Goal: Find specific page/section: Find specific page/section

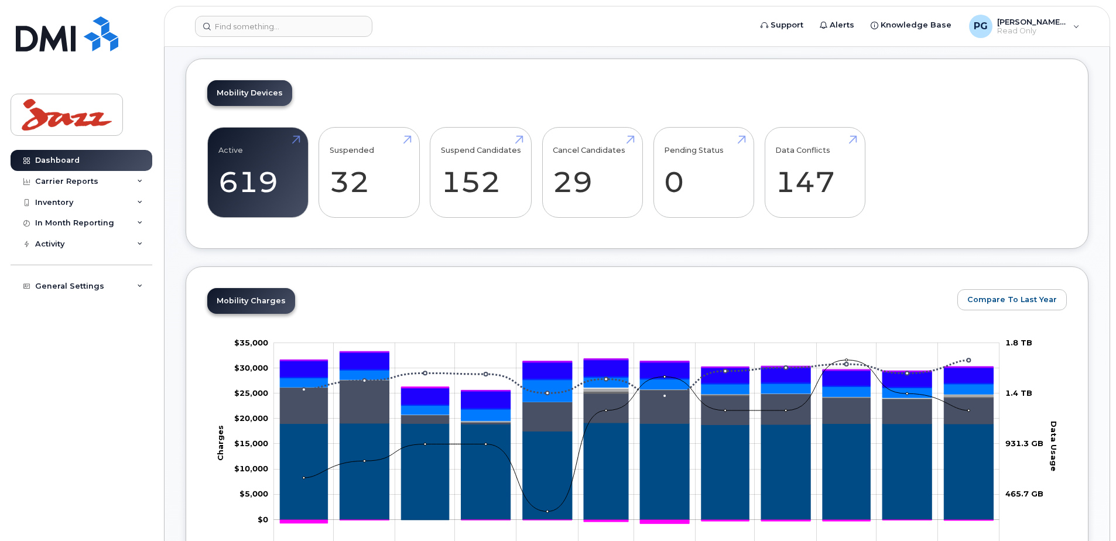
scroll to position [351, 0]
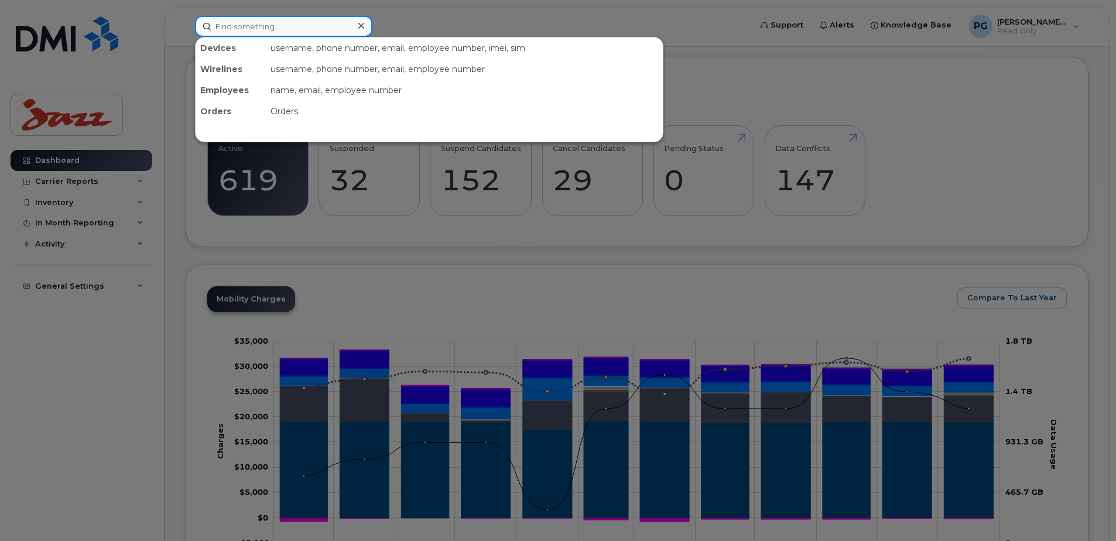
paste input "4165292853"
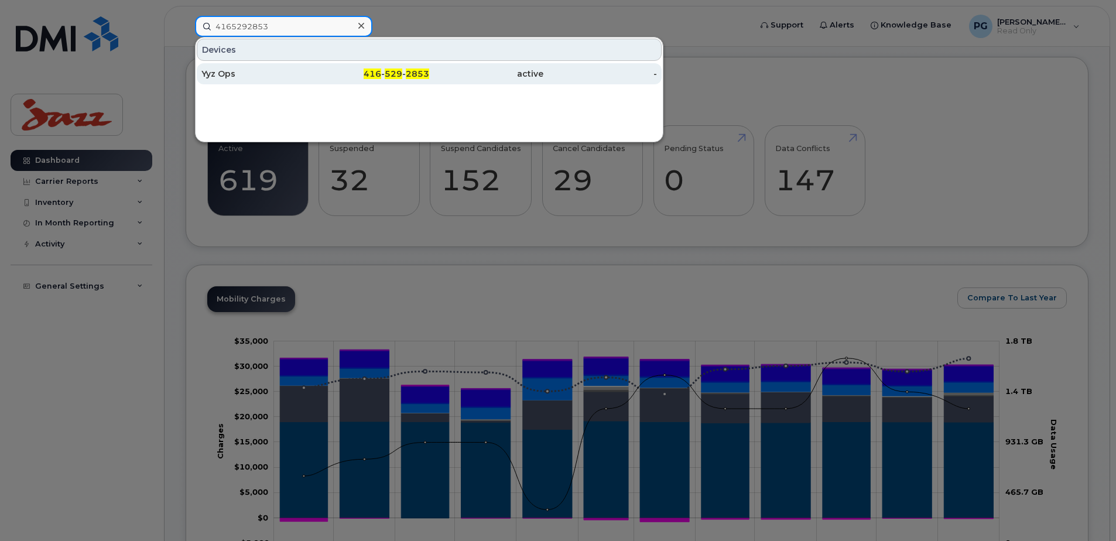
type input "4165292853"
click at [223, 67] on div "Yyz Ops" at bounding box center [258, 73] width 114 height 21
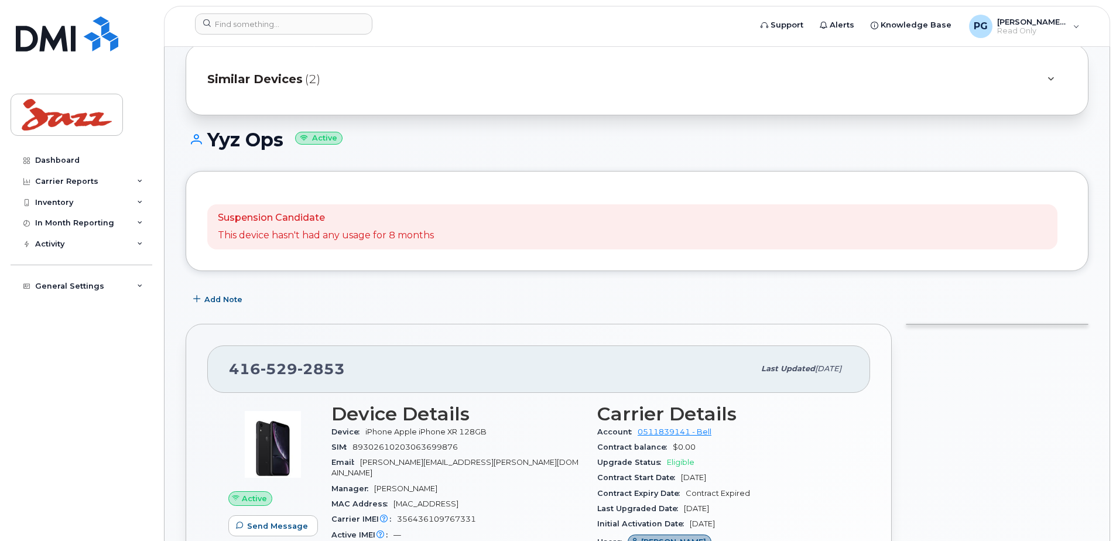
scroll to position [117, 0]
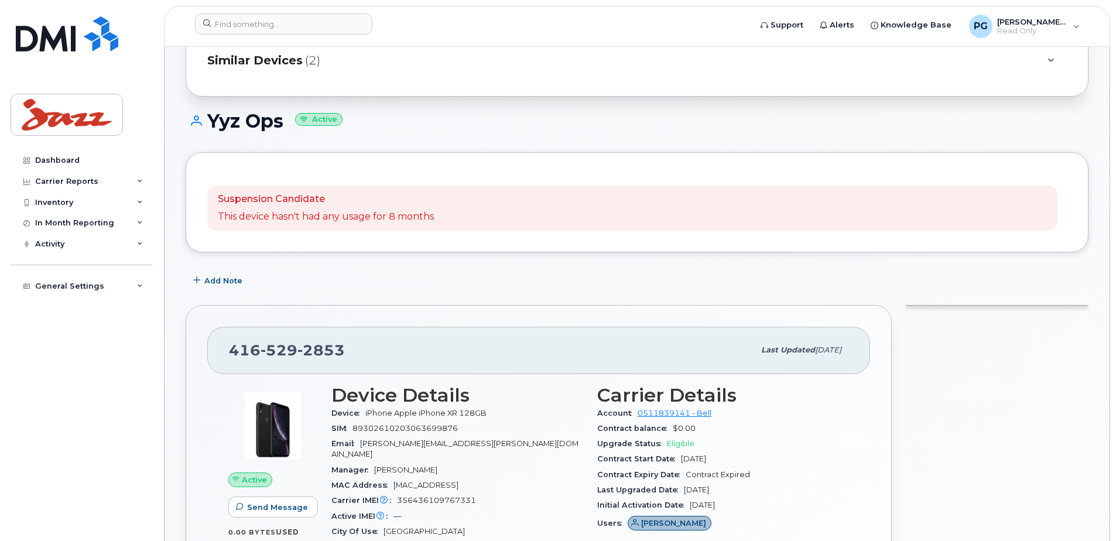
click at [46, 361] on div "Dashboard Carrier Reports Monthly Billing Data Daily Data Pooling Data Behavior…" at bounding box center [83, 336] width 145 height 373
click at [301, 20] on input at bounding box center [283, 23] width 177 height 21
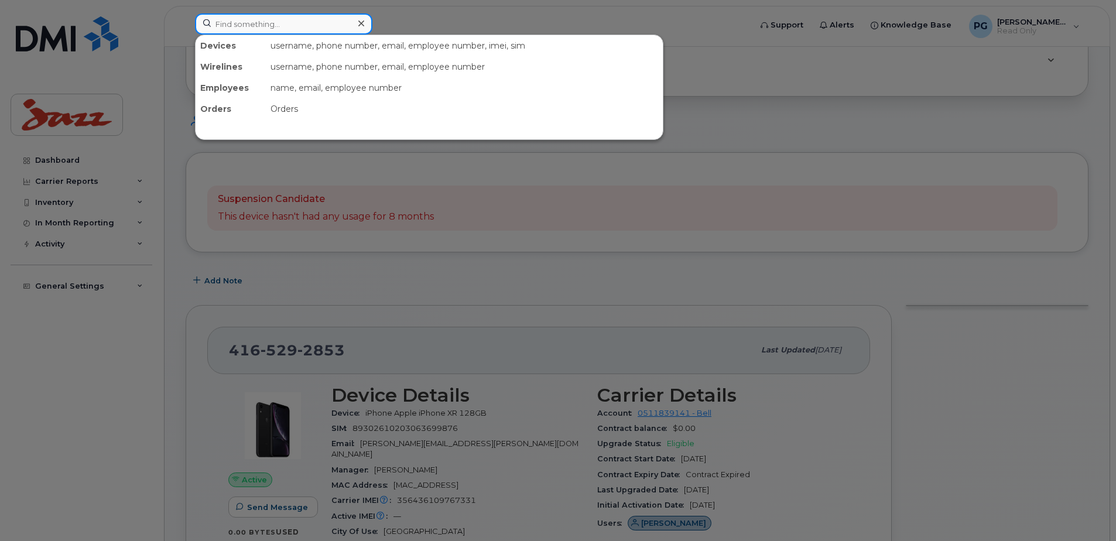
paste input "4165501674"
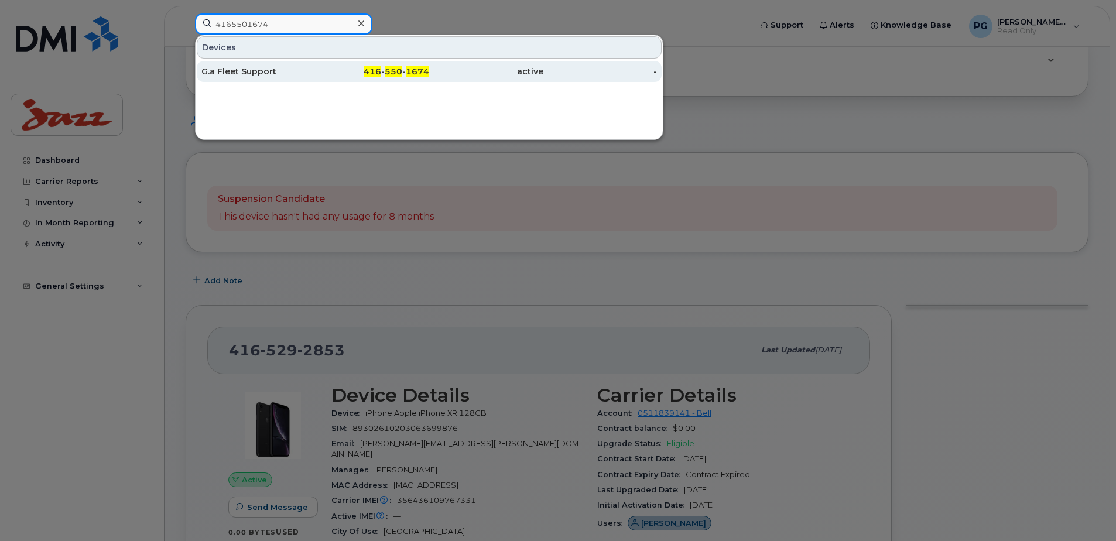
type input "4165501674"
click at [289, 67] on div "G.a Fleet Support" at bounding box center [258, 72] width 114 height 12
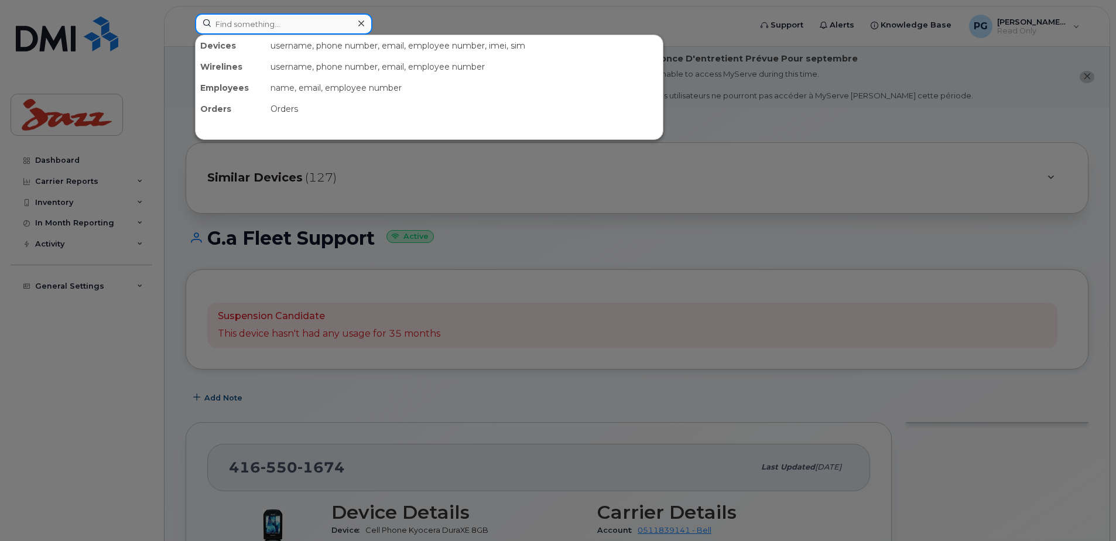
paste input "4033543589"
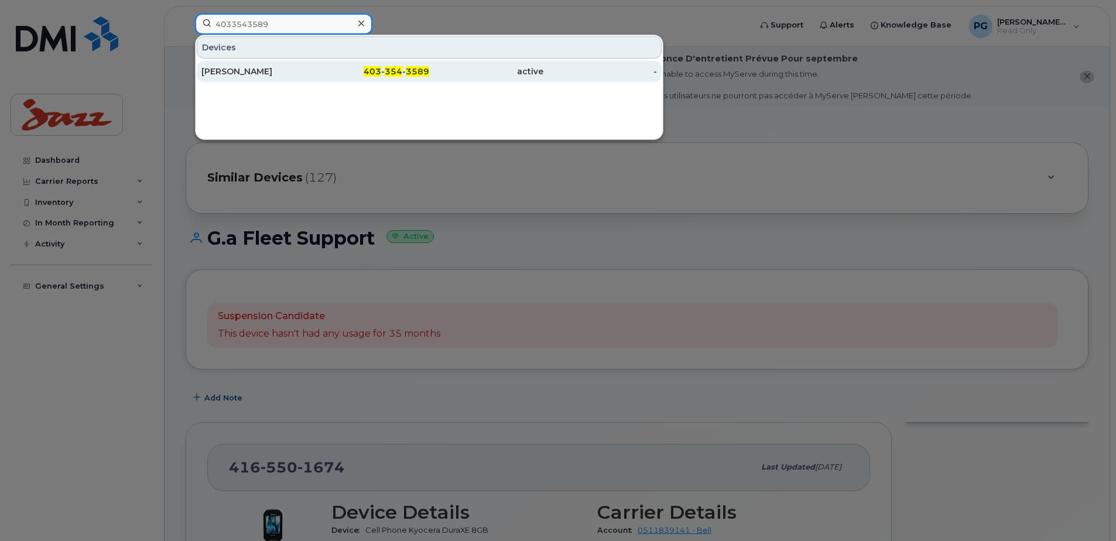
type input "4033543589"
click at [269, 68] on div "[PERSON_NAME]" at bounding box center [258, 72] width 114 height 12
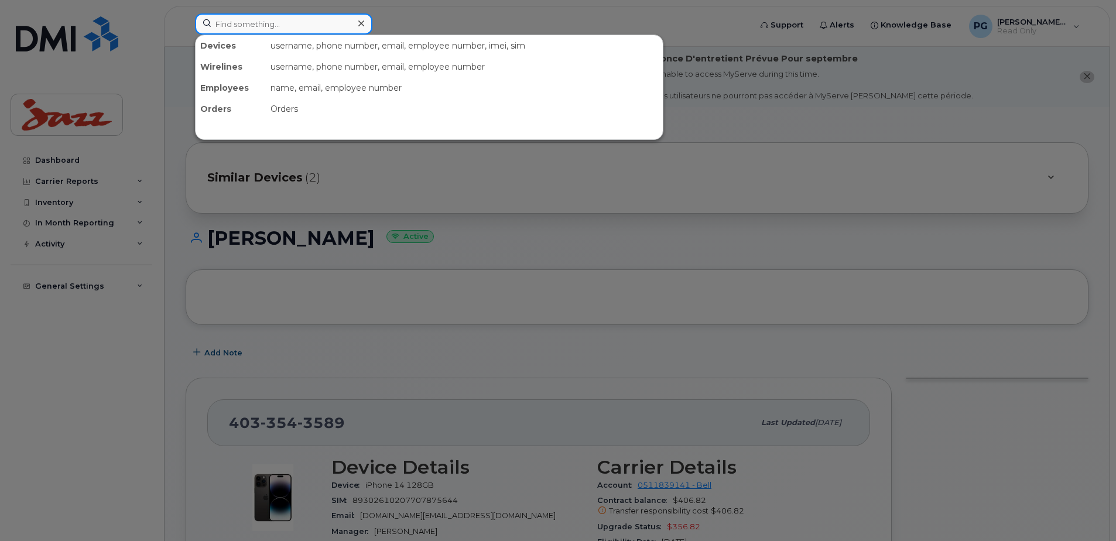
paste input "6475215592"
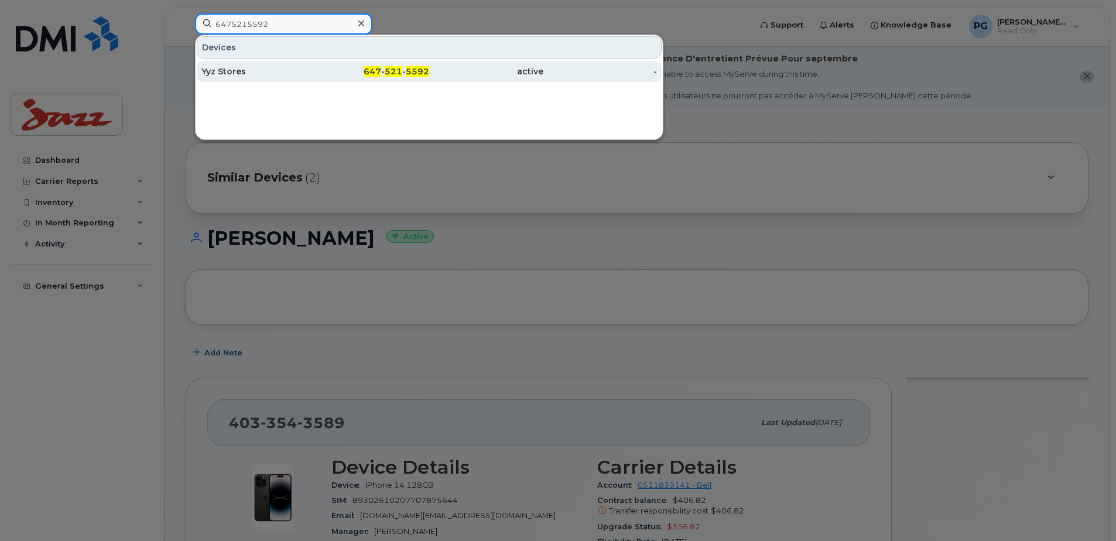
type input "6475215592"
click at [336, 74] on div "647 - 521 - 5592" at bounding box center [372, 72] width 114 height 12
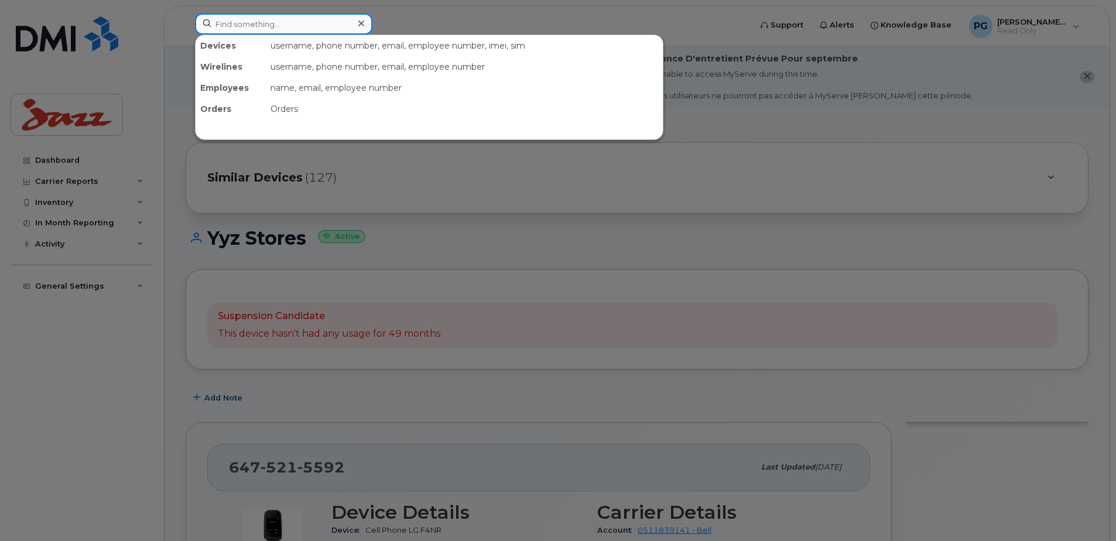
paste input "5147931223"
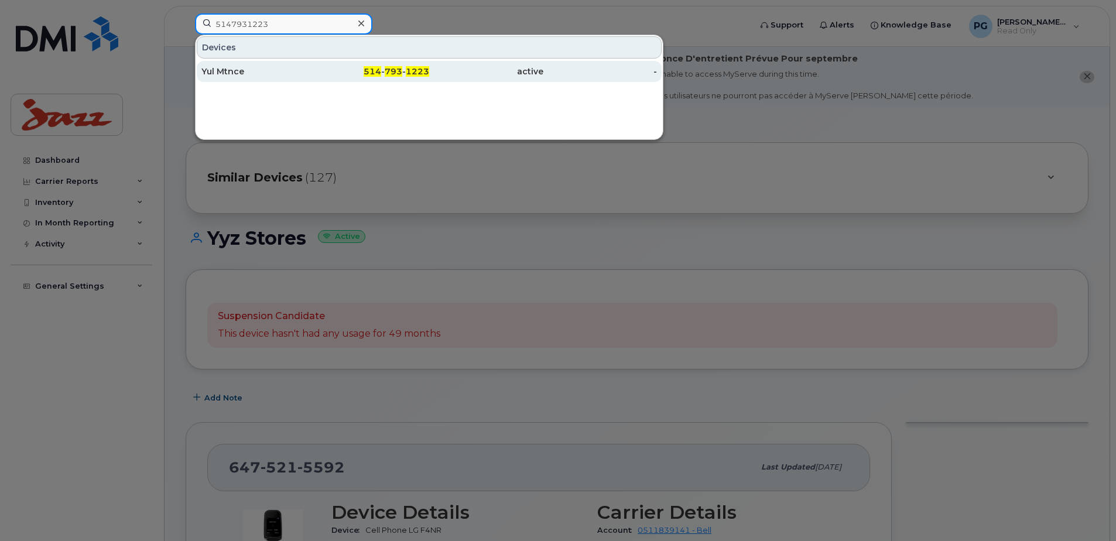
type input "5147931223"
click at [308, 77] on div "Yul Mtnce" at bounding box center [258, 71] width 114 height 21
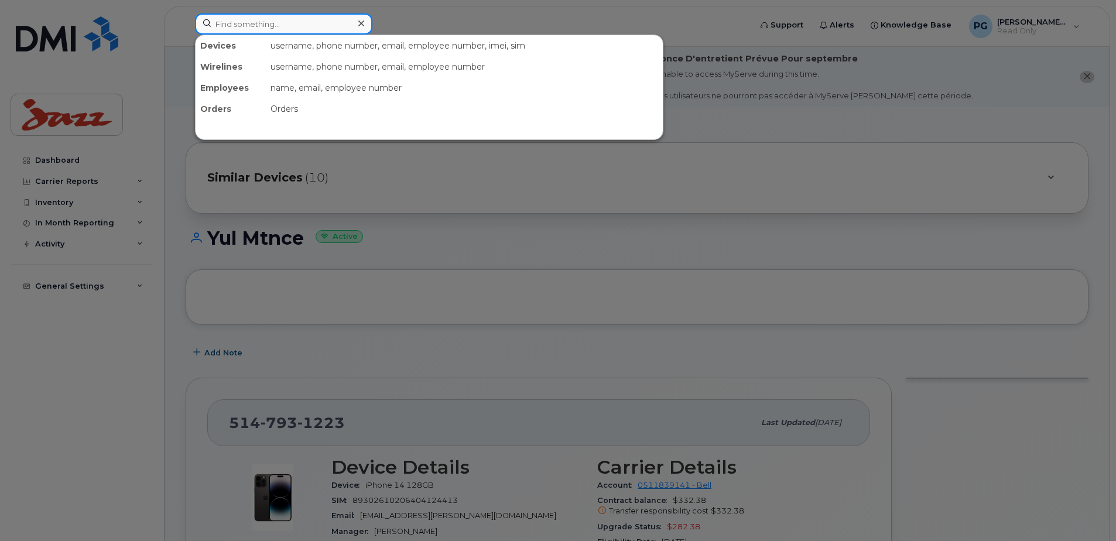
paste input "012986000231866"
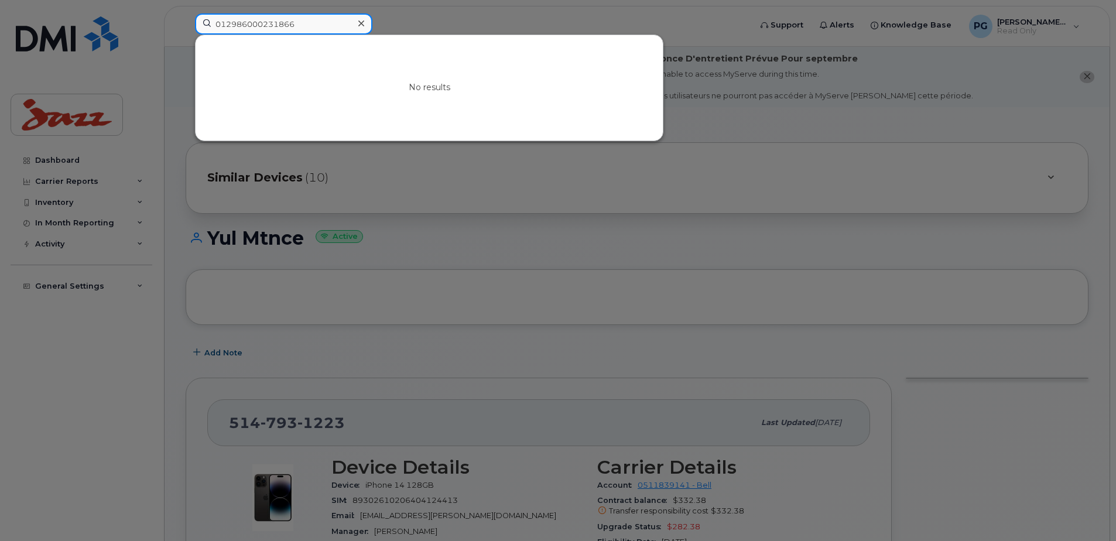
type input "012986000231866"
click at [362, 25] on icon at bounding box center [361, 23] width 6 height 6
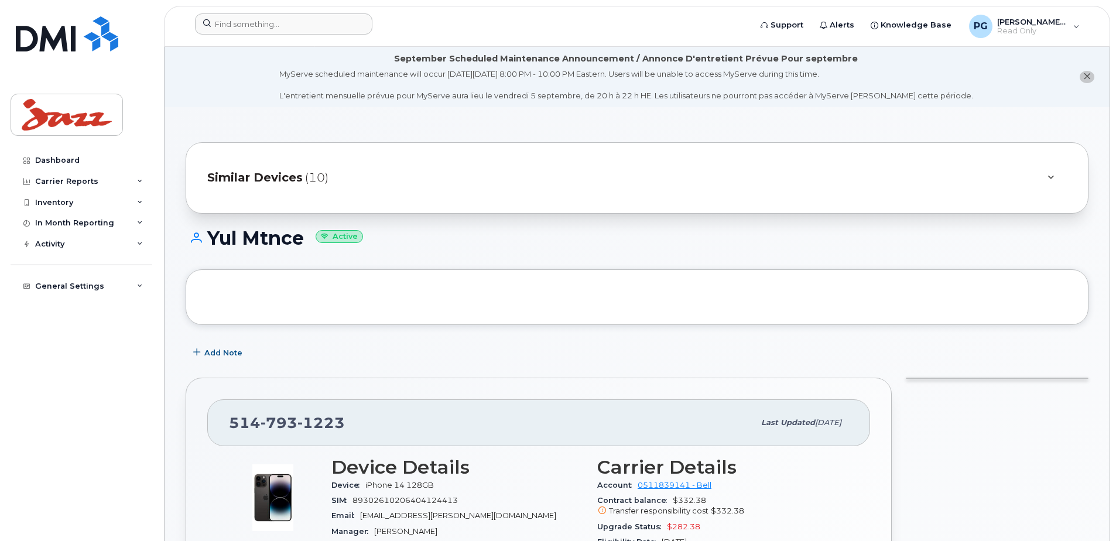
drag, startPoint x: 359, startPoint y: 425, endPoint x: 349, endPoint y: 426, distance: 10.0
click at [349, 426] on div "514 793 1223" at bounding box center [491, 422] width 525 height 25
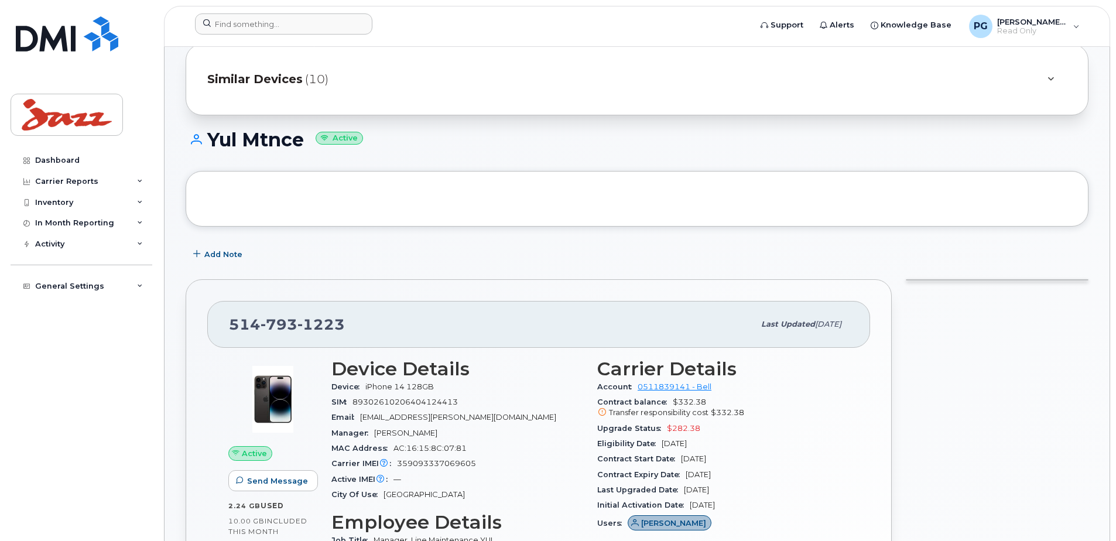
scroll to position [117, 0]
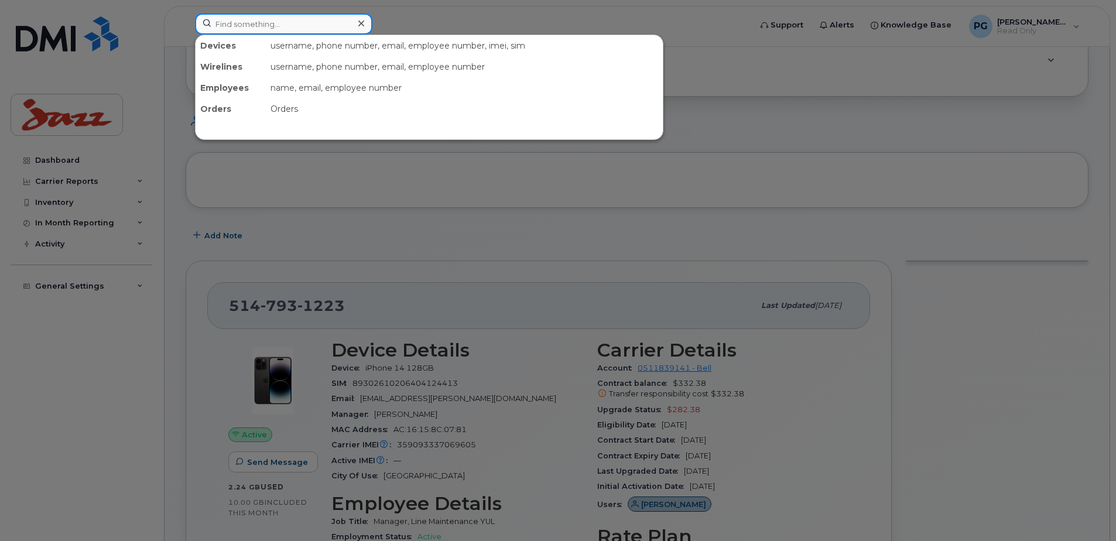
paste input "5147134770"
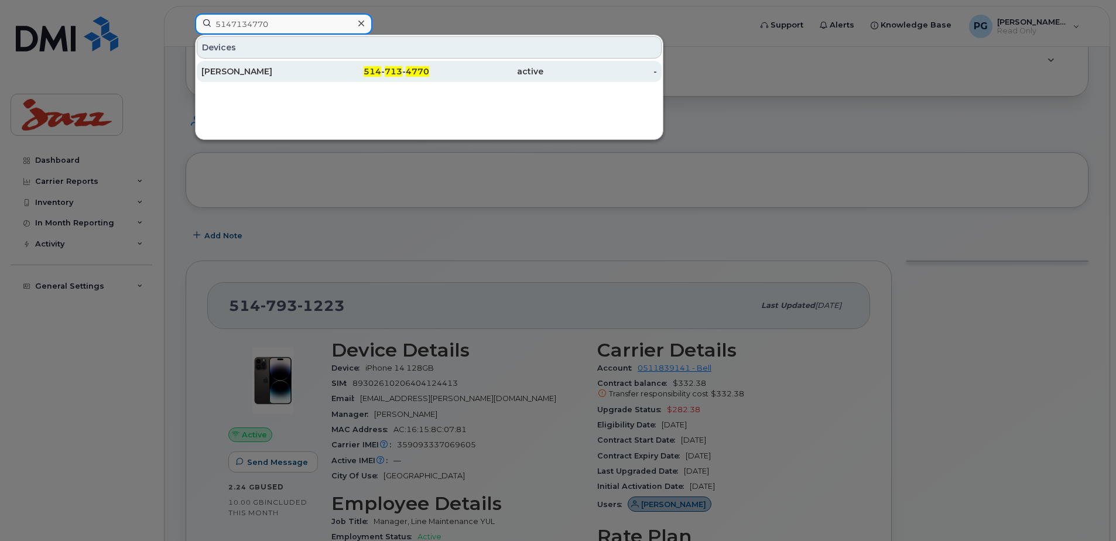
type input "5147134770"
click at [259, 71] on div "David Young" at bounding box center [258, 72] width 114 height 12
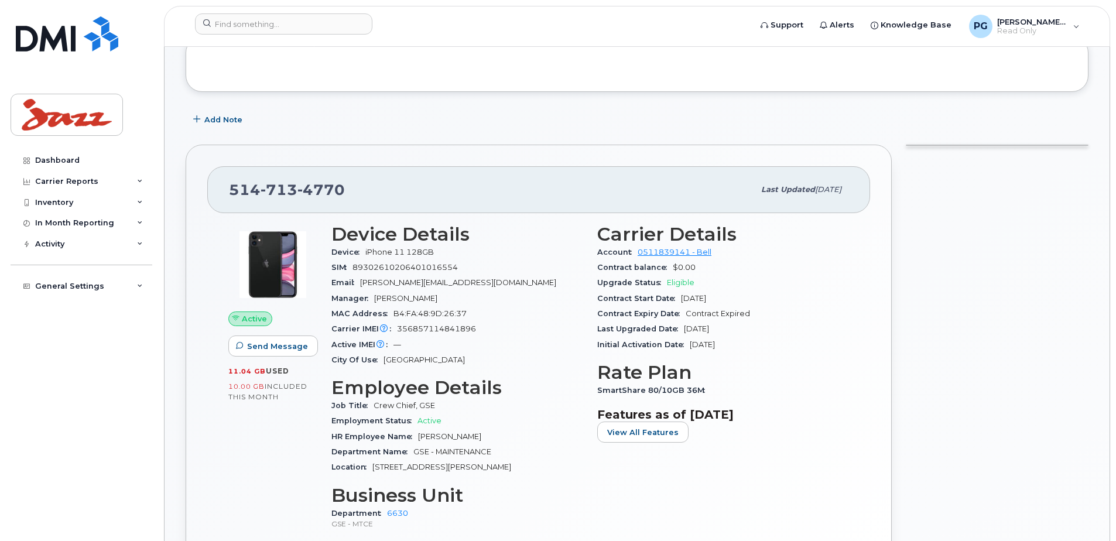
scroll to position [234, 0]
click at [846, 300] on div "Contract Start Date May 12, 2021" at bounding box center [723, 297] width 252 height 15
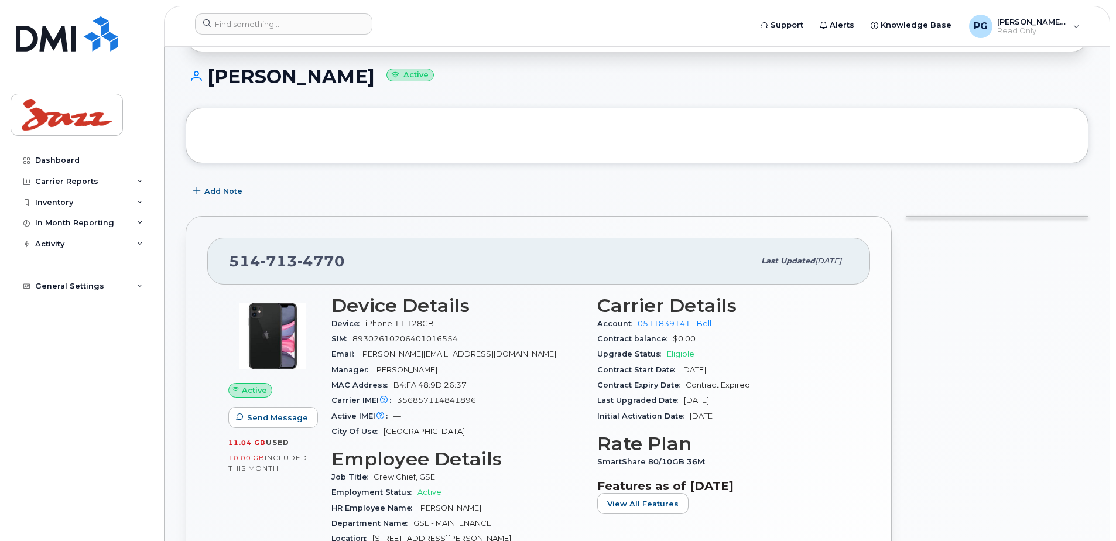
scroll to position [59, 0]
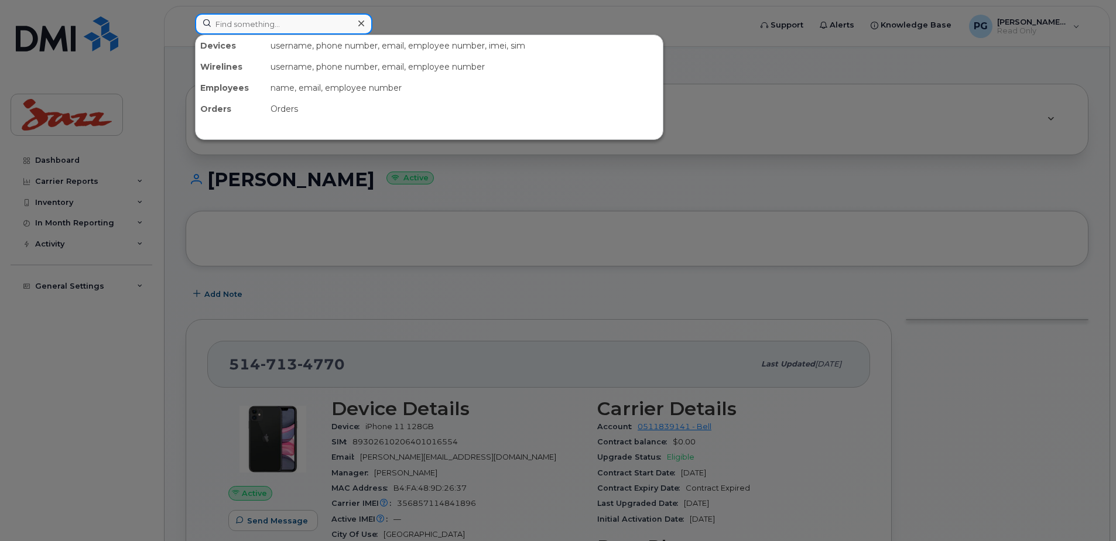
paste input "4189302972"
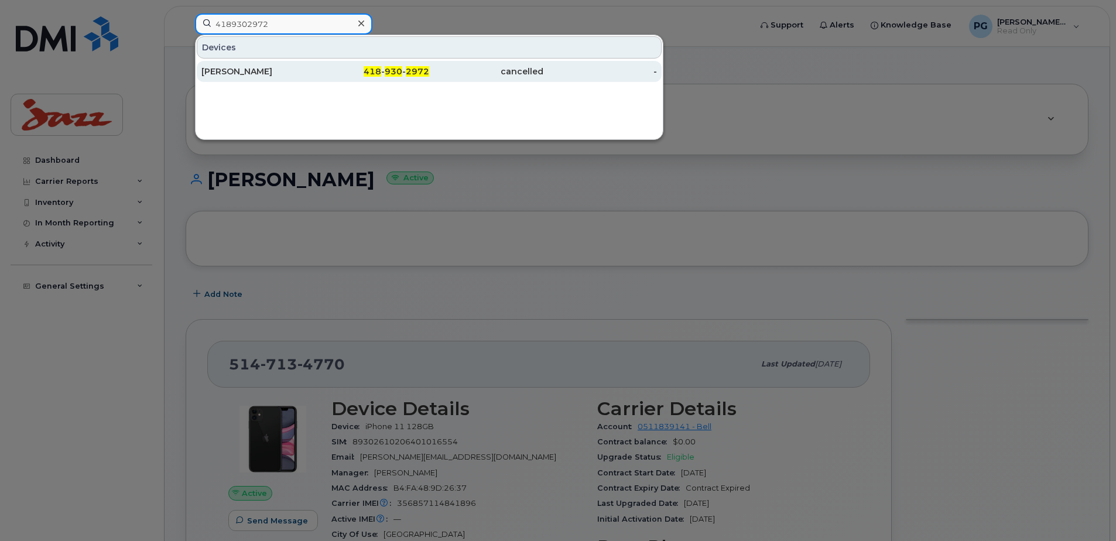
type input "4189302972"
click at [258, 70] on div "[PERSON_NAME]" at bounding box center [258, 72] width 114 height 12
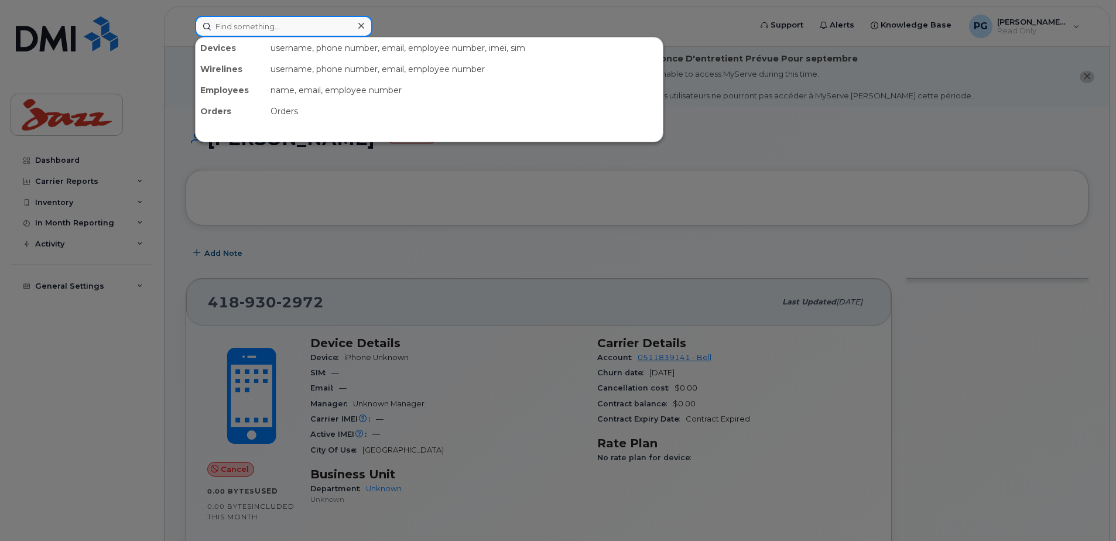
paste input "014686003093952"
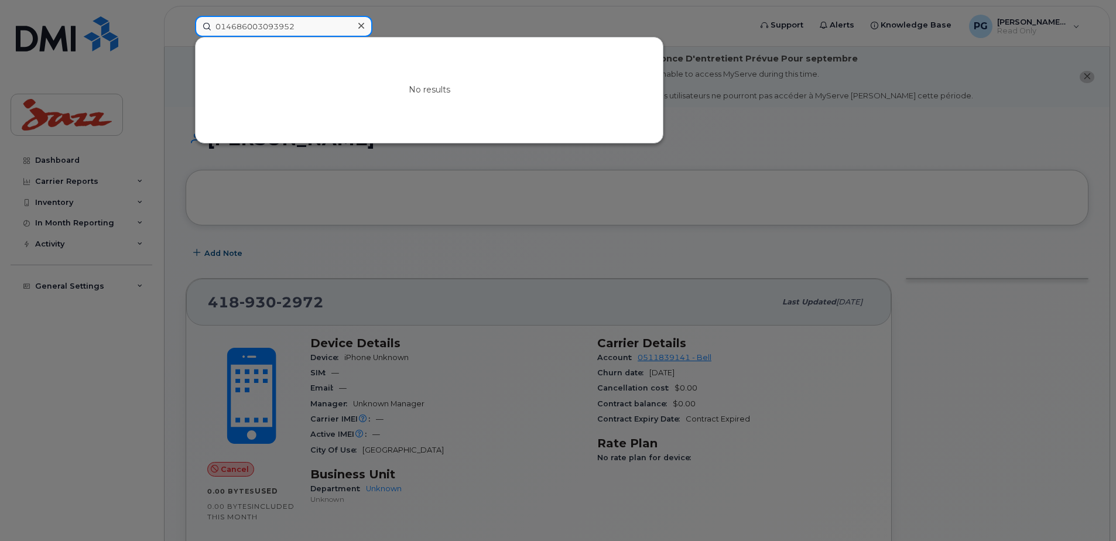
type input "014686003093952"
click at [365, 28] on div at bounding box center [360, 26] width 17 height 17
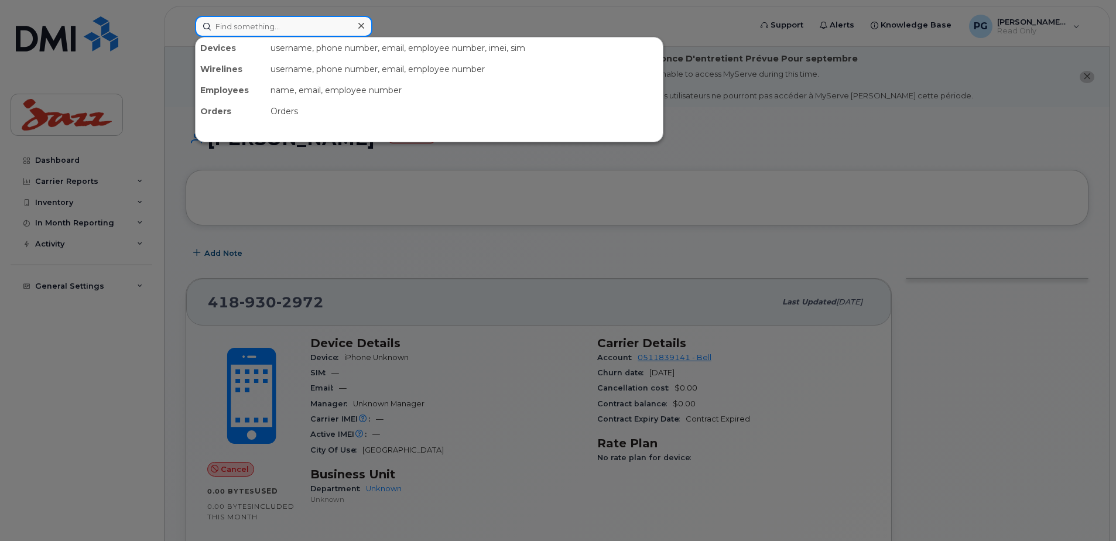
paste input "5068755742"
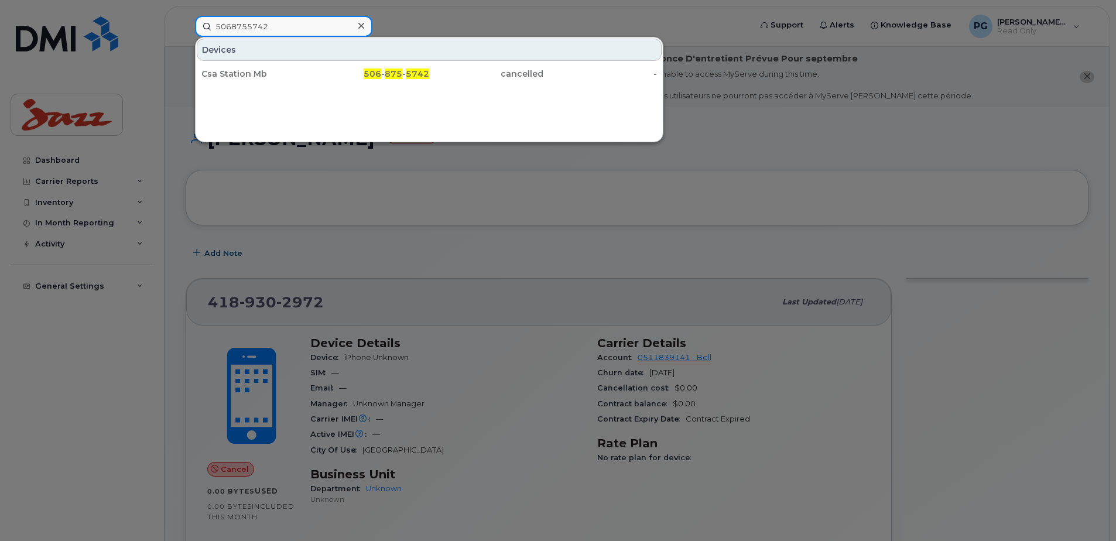
type input "5068755742"
click at [363, 23] on icon at bounding box center [361, 25] width 6 height 9
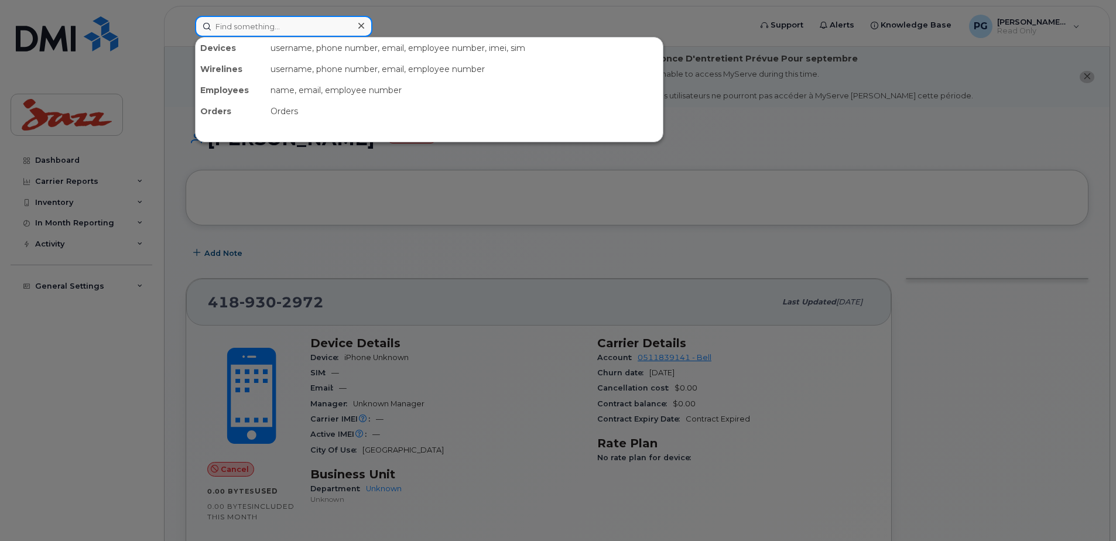
paste input "9024569437"
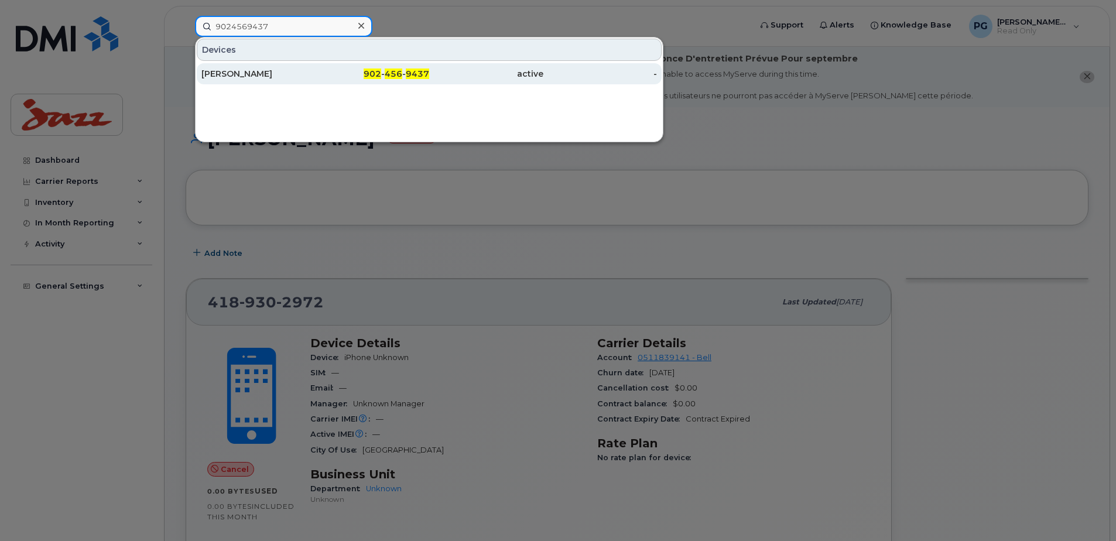
type input "9024569437"
click at [239, 75] on div "[PERSON_NAME]" at bounding box center [258, 74] width 114 height 12
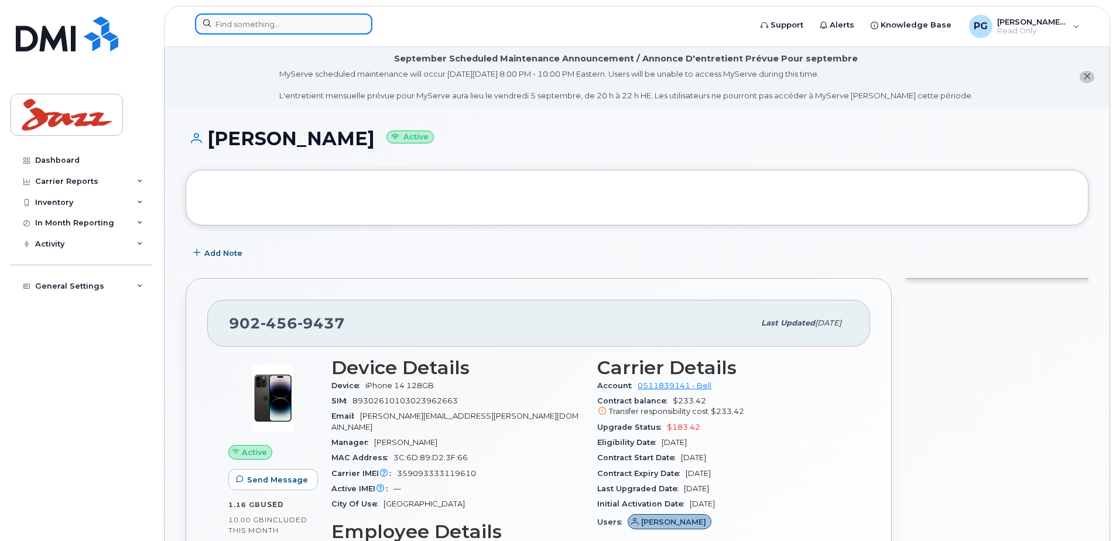
click at [299, 28] on input at bounding box center [283, 23] width 177 height 21
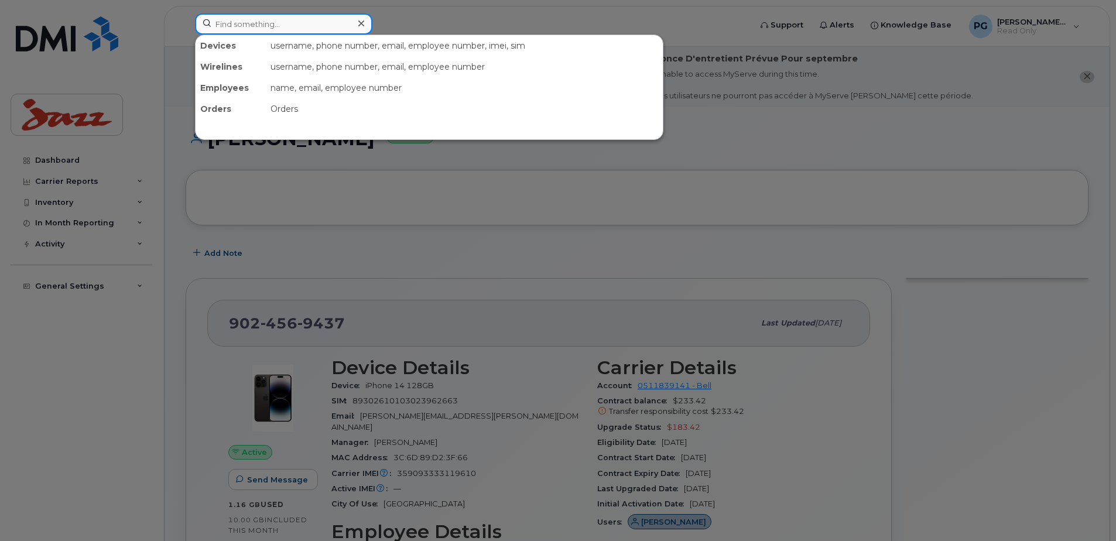
paste input "4165501674"
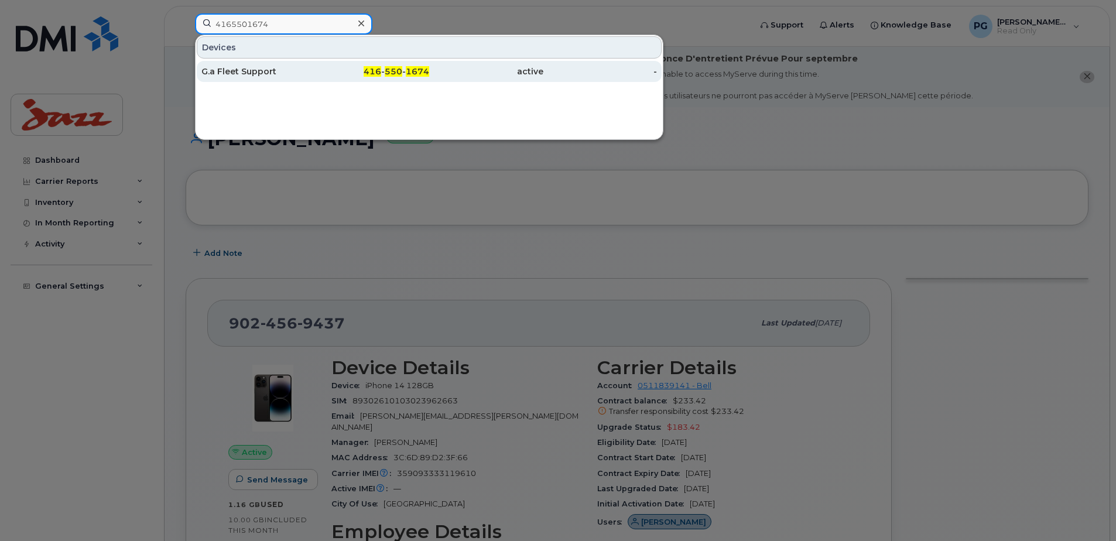
type input "4165501674"
click at [264, 69] on div "G.a Fleet Support" at bounding box center [258, 72] width 114 height 12
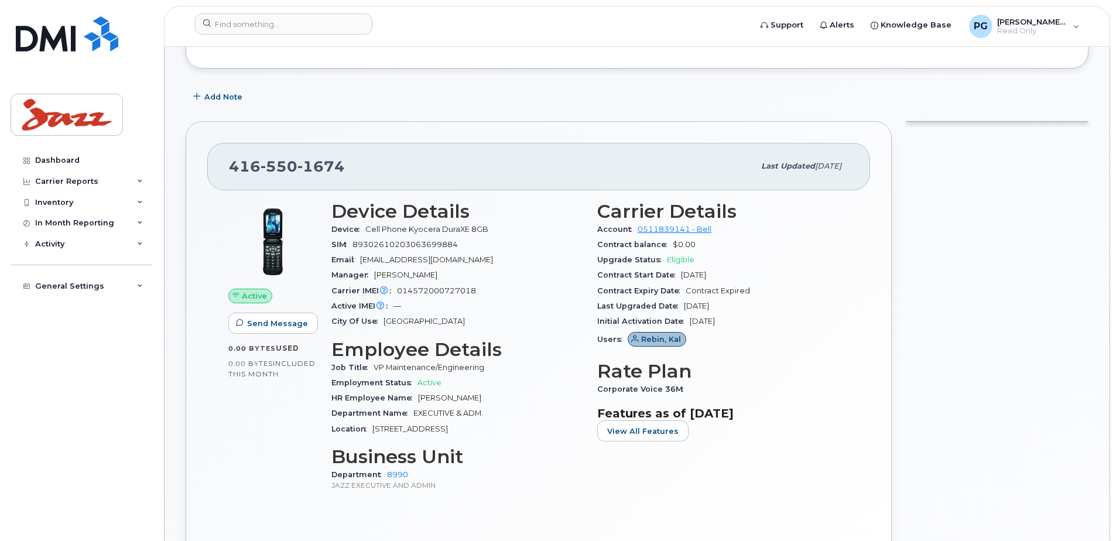
scroll to position [234, 0]
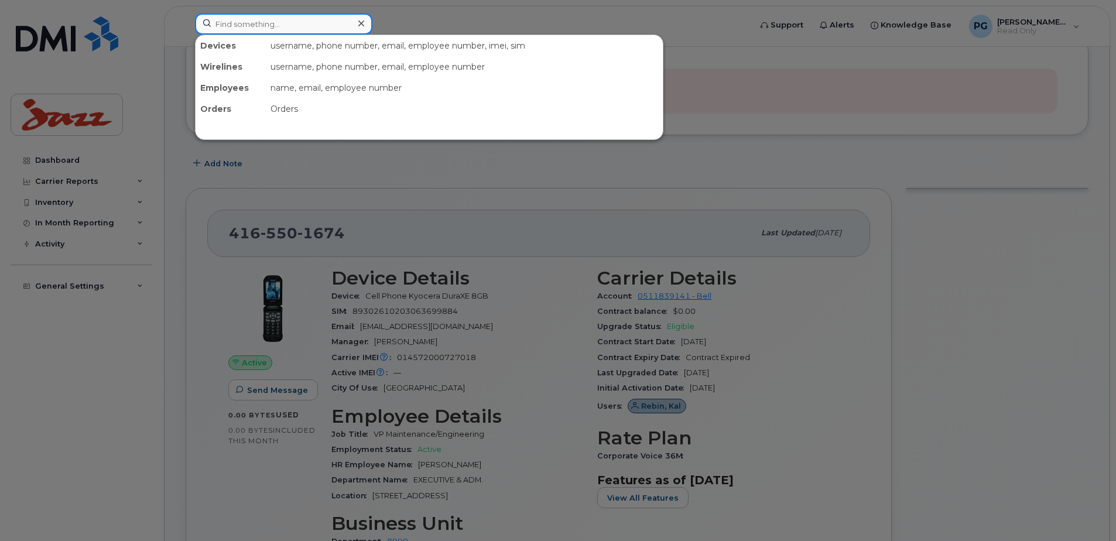
paste input "4163478269"
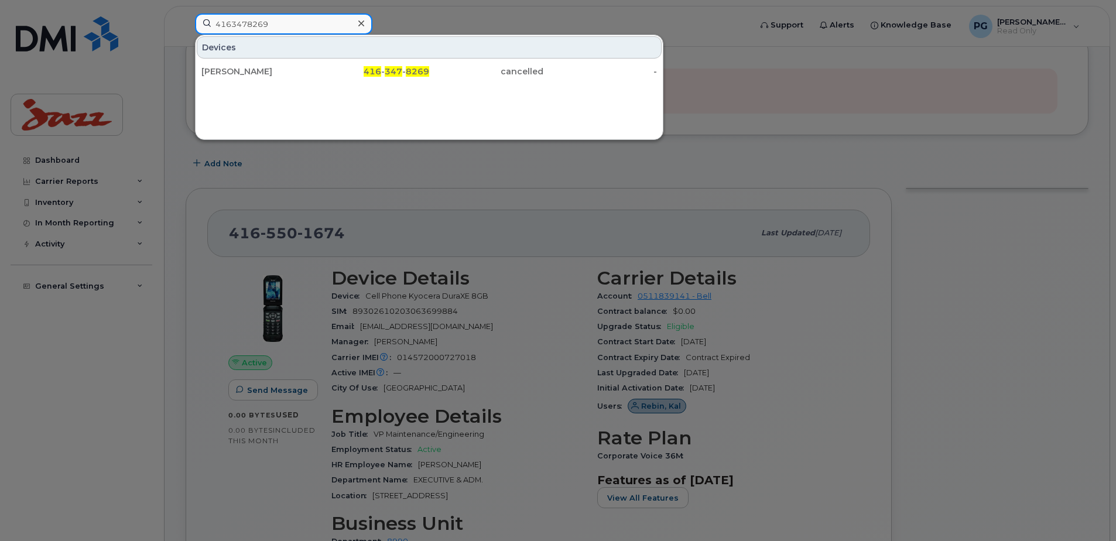
type input "4163478269"
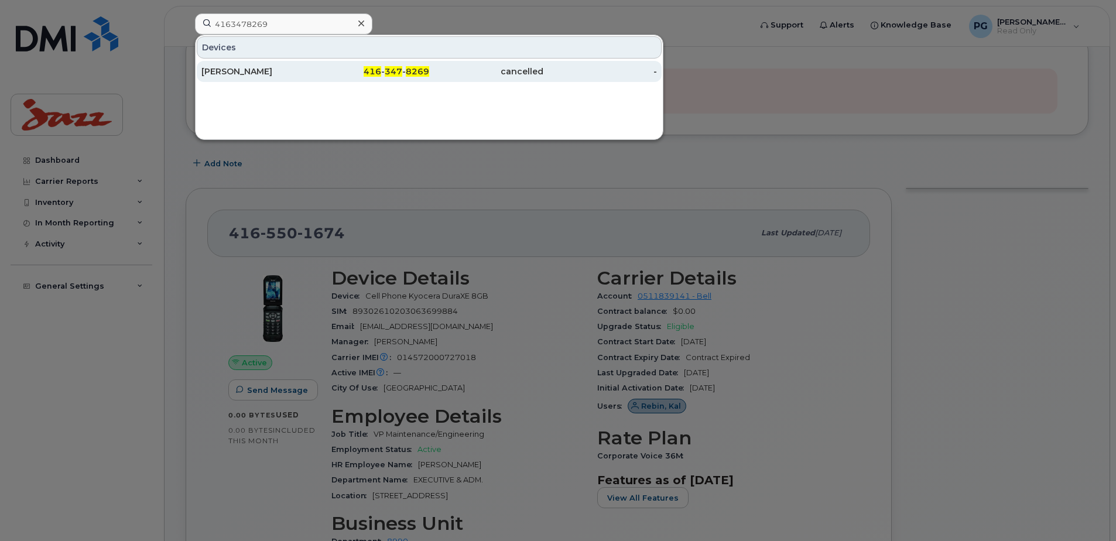
click at [278, 71] on div "Qi Ruan" at bounding box center [258, 72] width 114 height 12
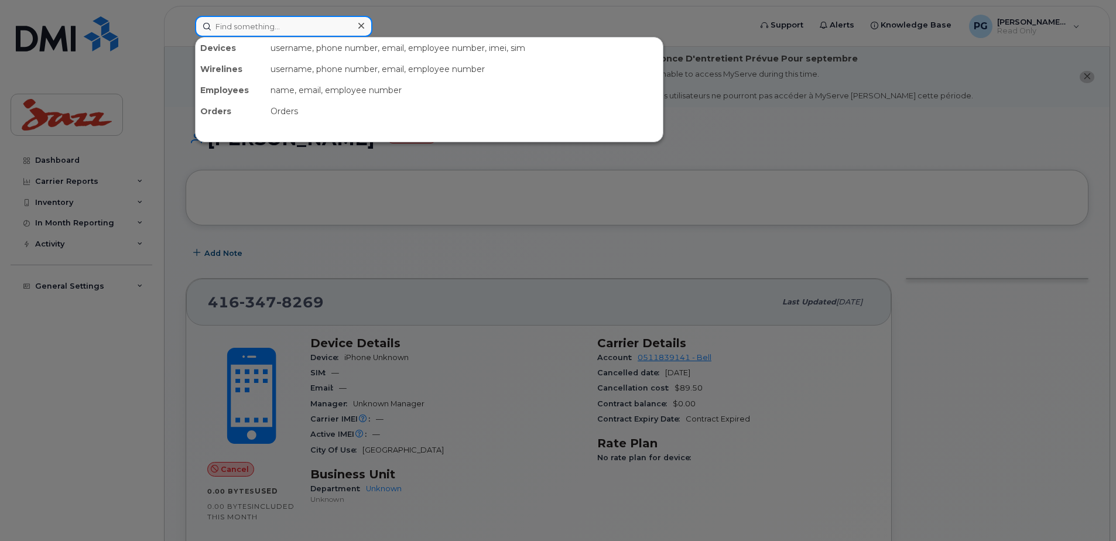
paste input "4165591896"
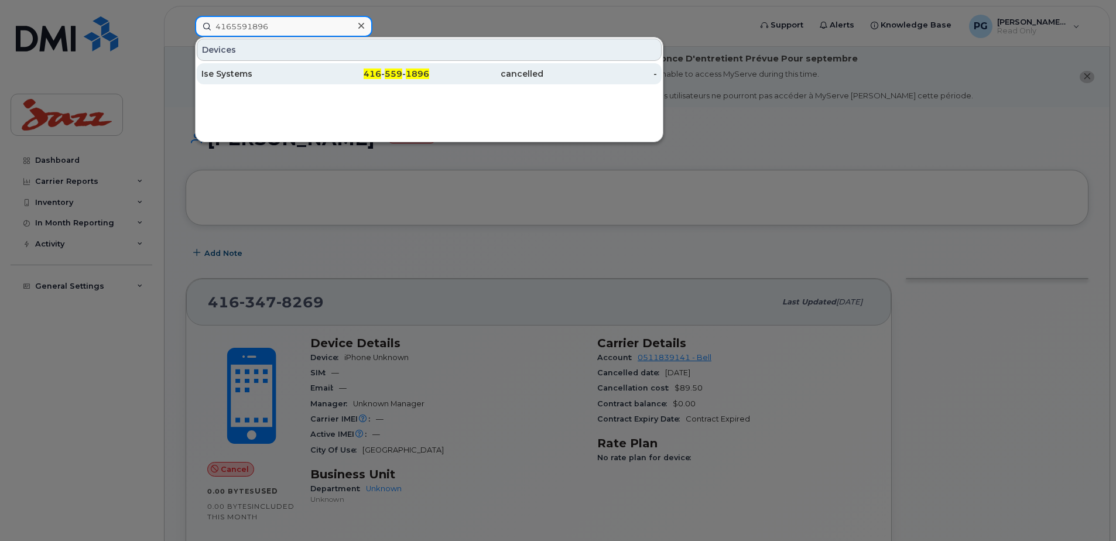
type input "4165591896"
click at [215, 73] on div "Ise Systems" at bounding box center [258, 74] width 114 height 12
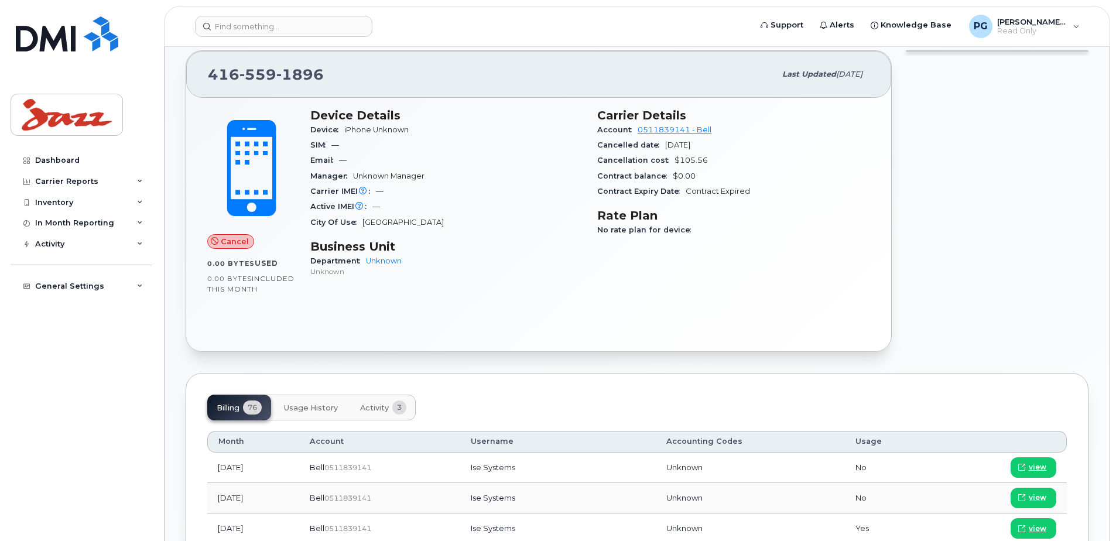
scroll to position [234, 0]
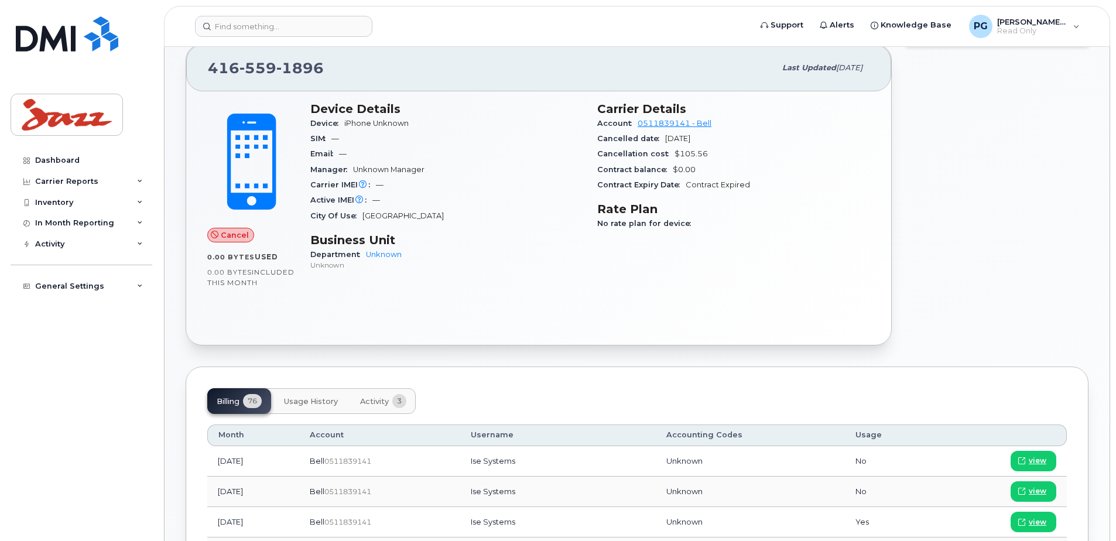
click at [314, 397] on span "Usage History" at bounding box center [311, 401] width 54 height 9
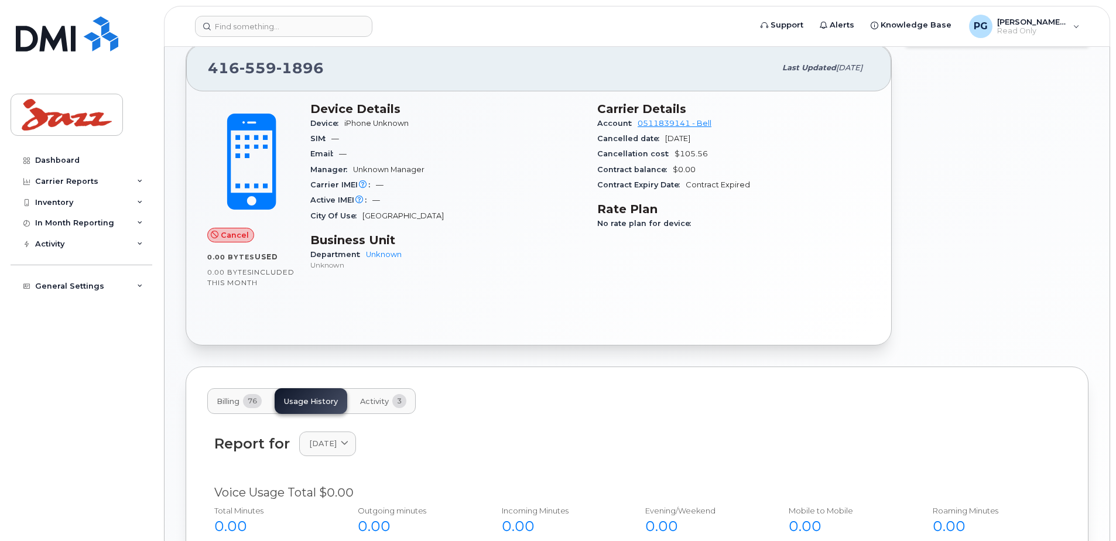
click at [207, 398] on button "Billing 76" at bounding box center [239, 401] width 64 height 26
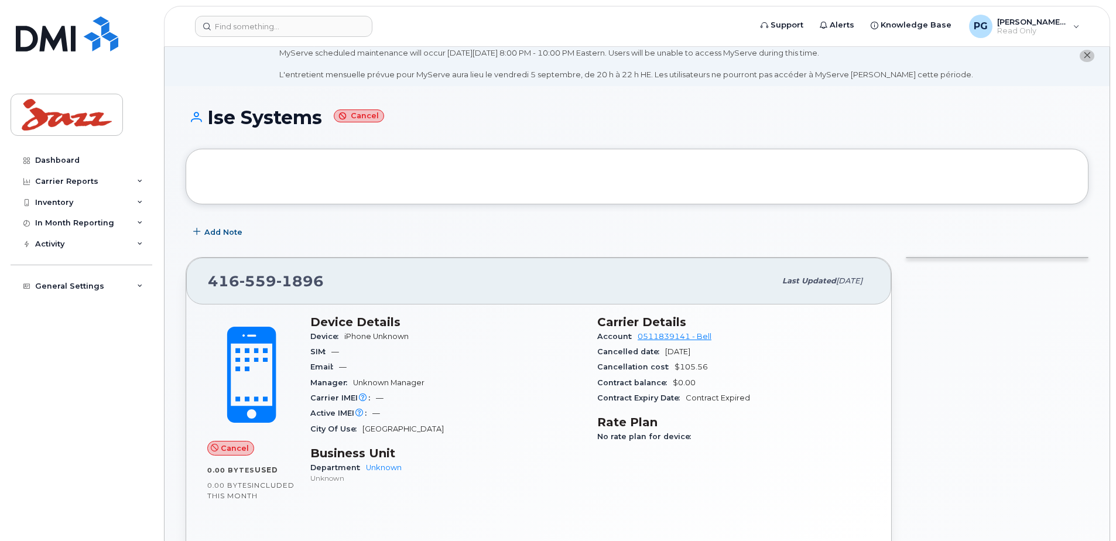
scroll to position [0, 0]
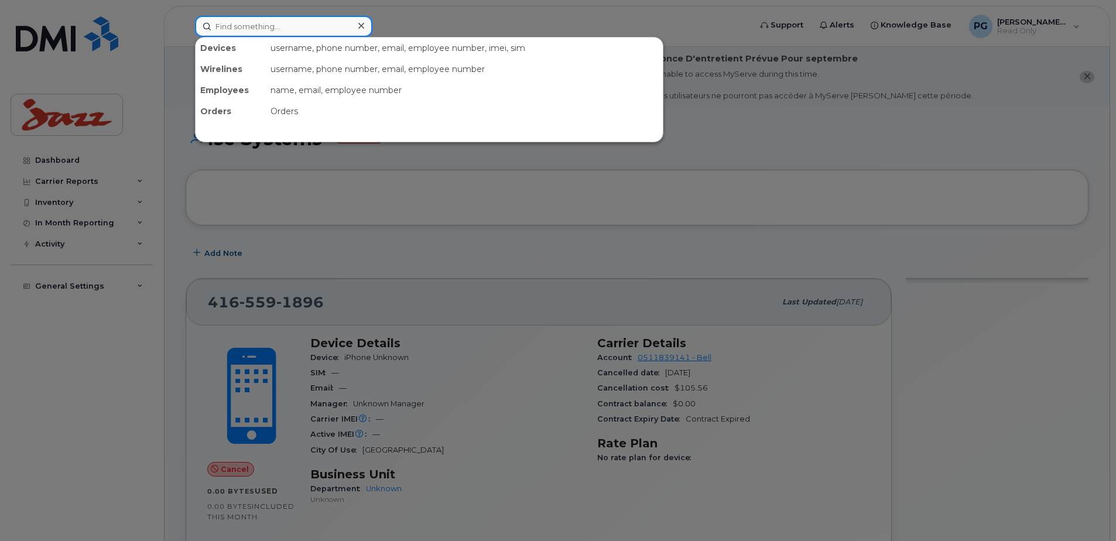
paste input "4034616794"
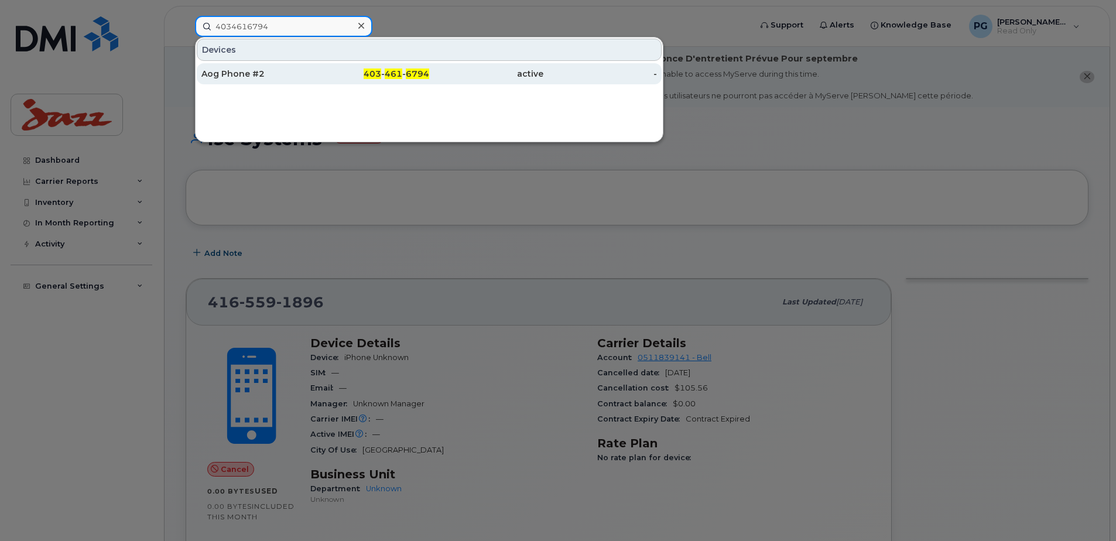
type input "4034616794"
click at [274, 70] on div "Aog Phone #2" at bounding box center [258, 74] width 114 height 12
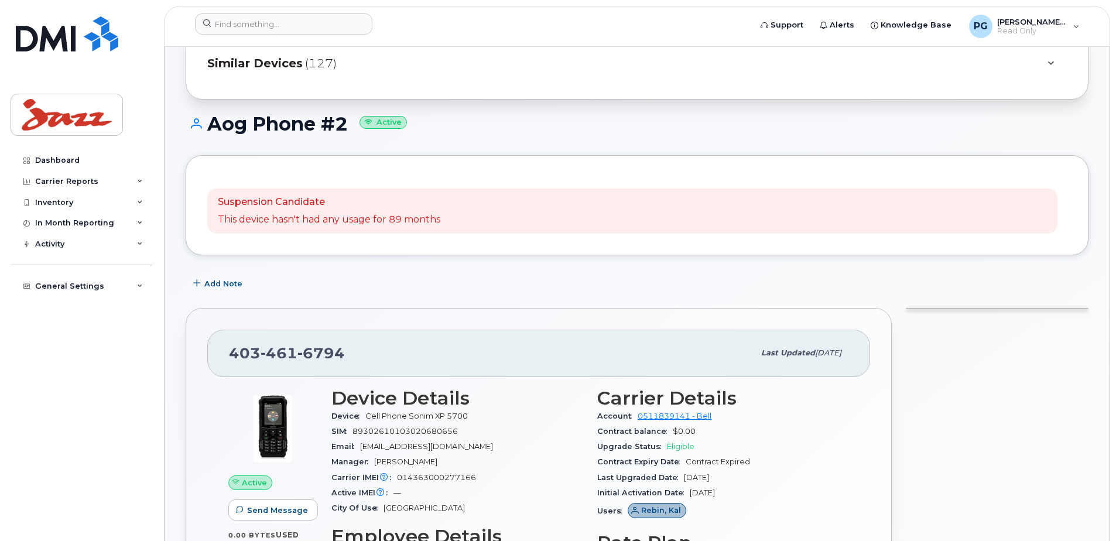
scroll to position [117, 0]
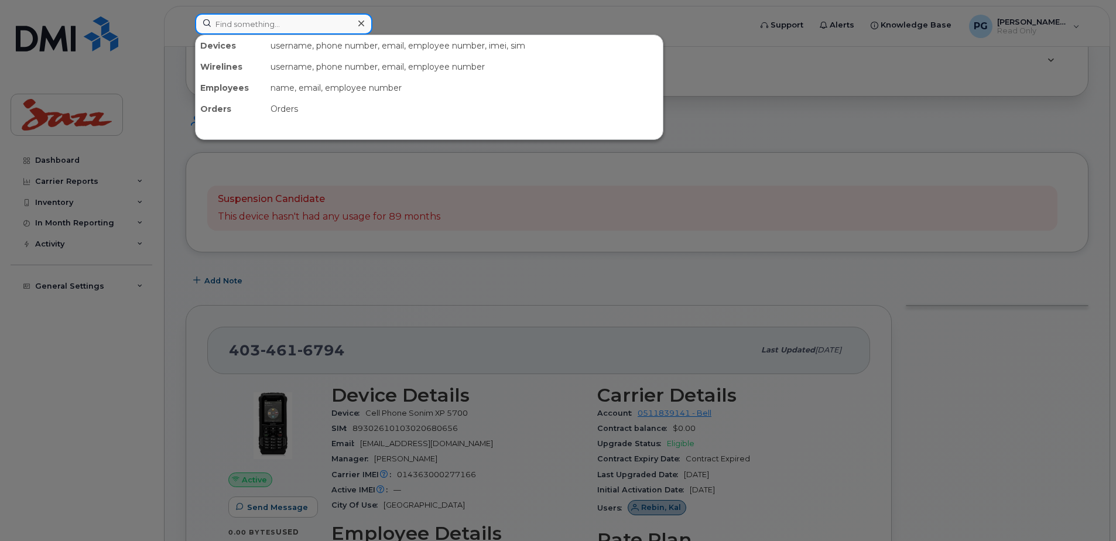
paste input "9024832508"
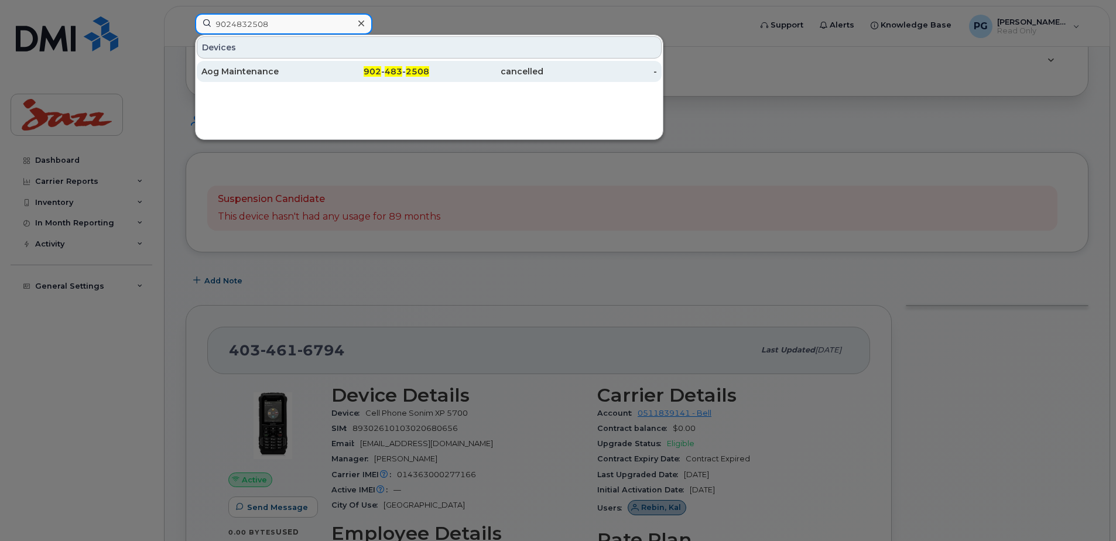
type input "9024832508"
click at [242, 75] on div "Aog Maintenance" at bounding box center [258, 72] width 114 height 12
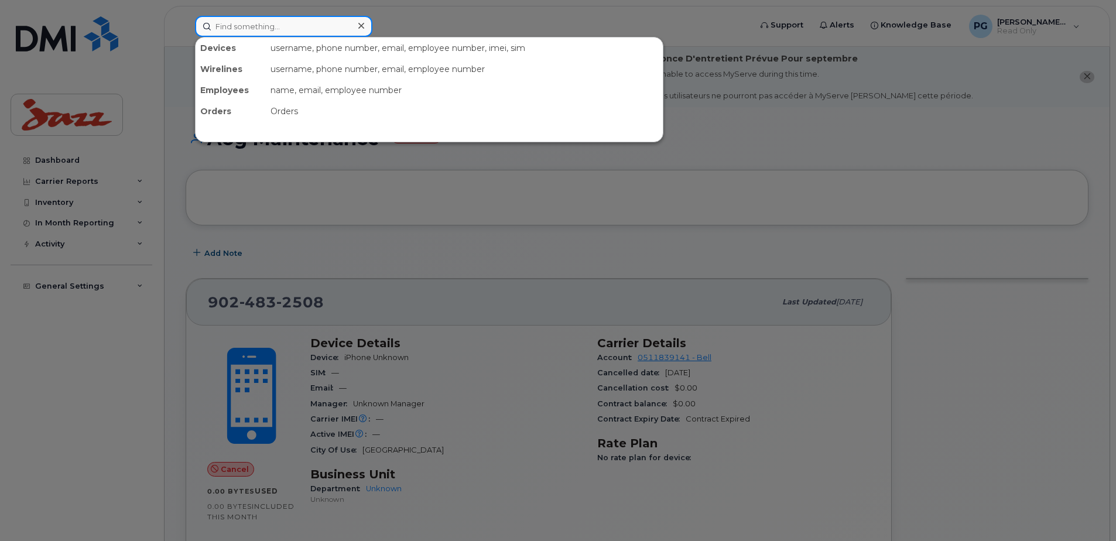
paste input "4165501674"
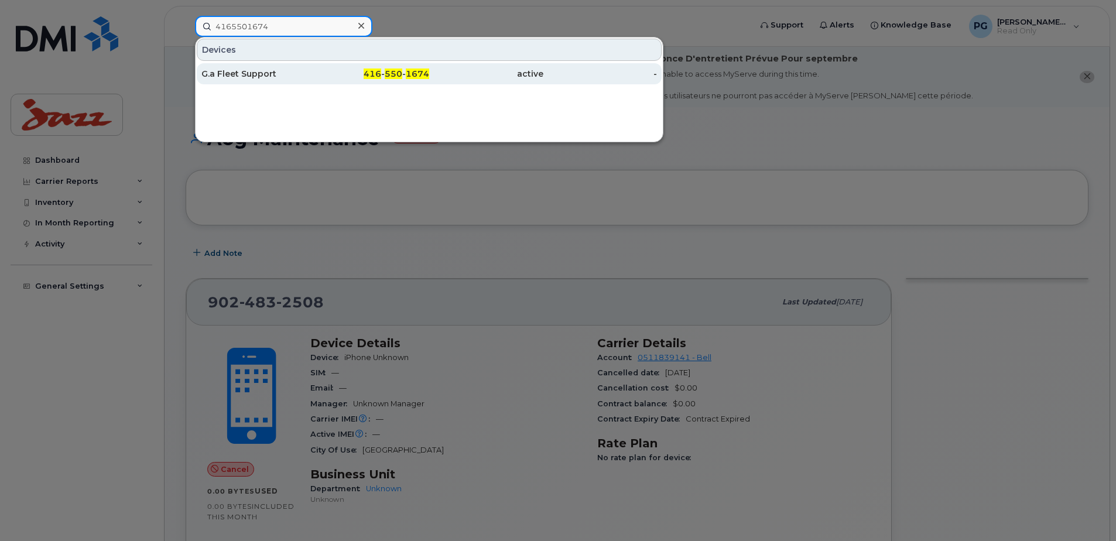
type input "4165501674"
click at [275, 74] on div "G.a Fleet Support" at bounding box center [258, 74] width 114 height 12
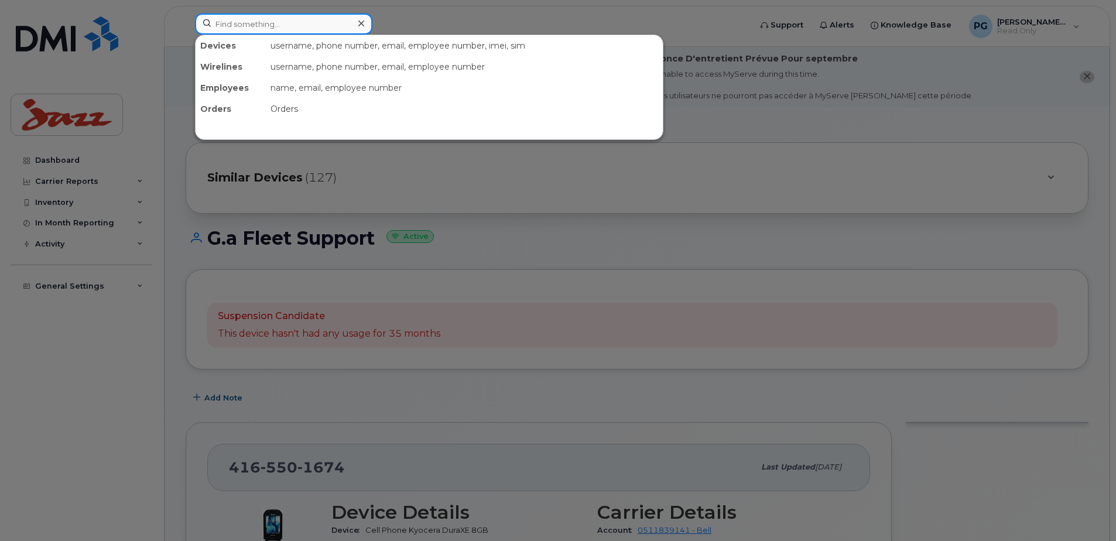
paste input "7787728523"
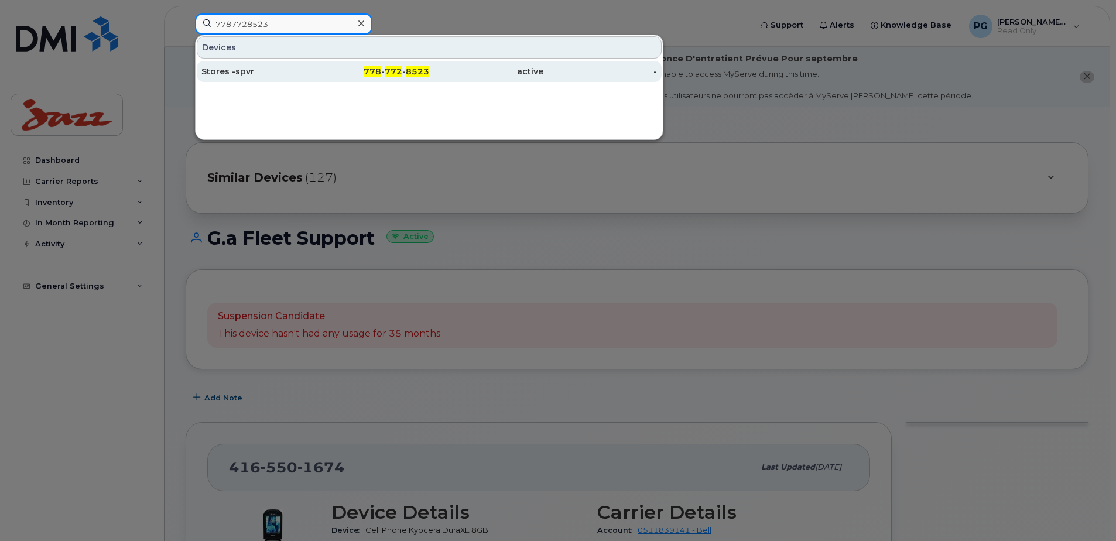
type input "7787728523"
click at [251, 72] on div "Stores -spvr" at bounding box center [258, 72] width 114 height 12
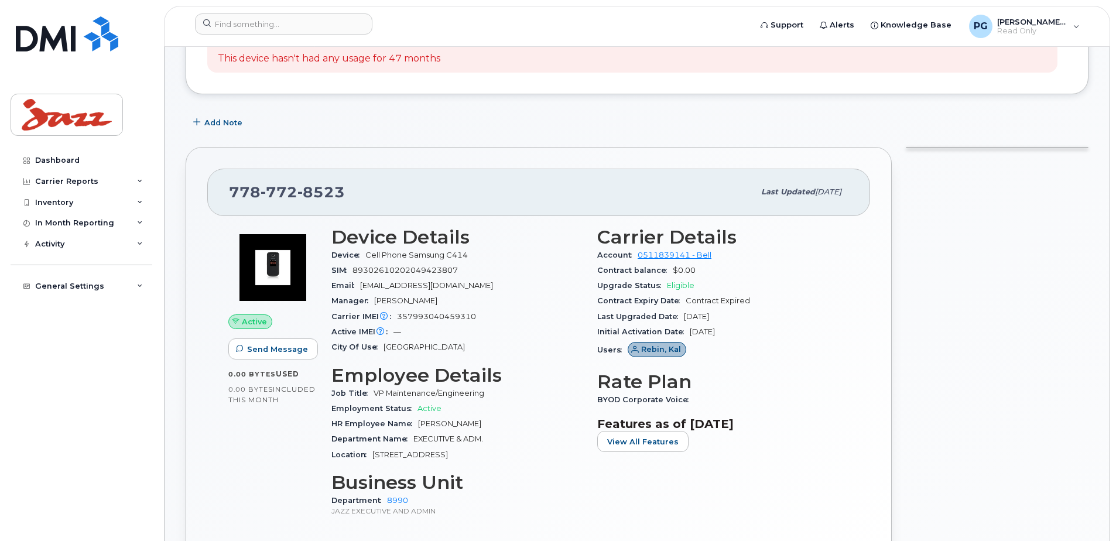
scroll to position [275, 0]
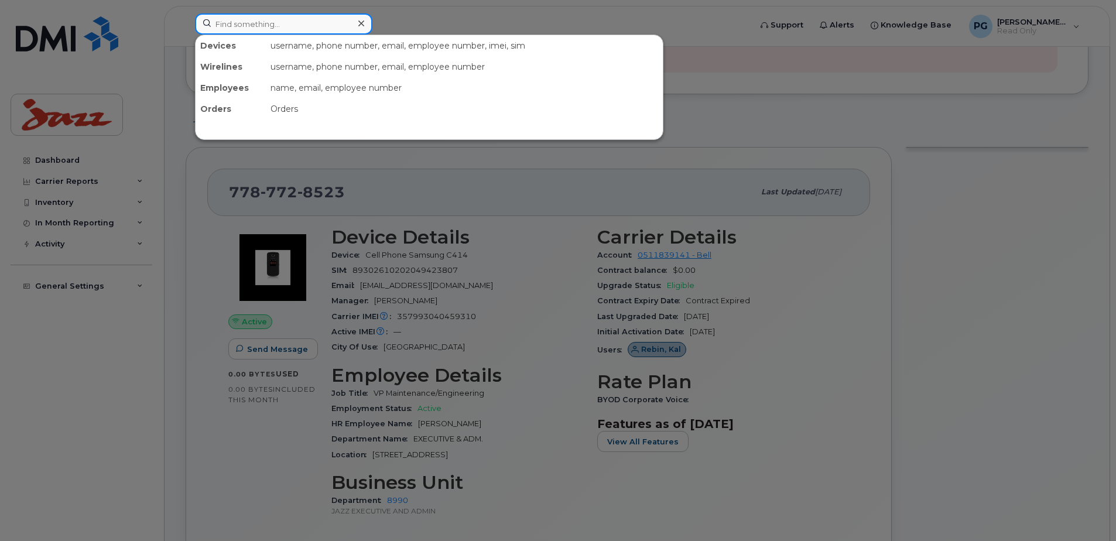
paste input "5142384672"
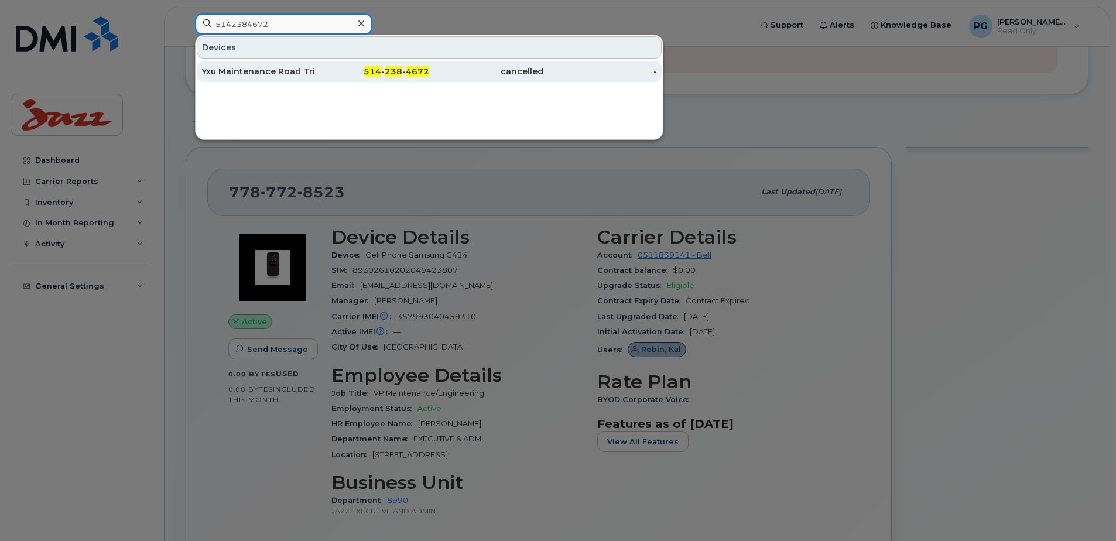
type input "5142384672"
click at [288, 76] on div "Yxu Maintenance Road Trip" at bounding box center [258, 72] width 114 height 12
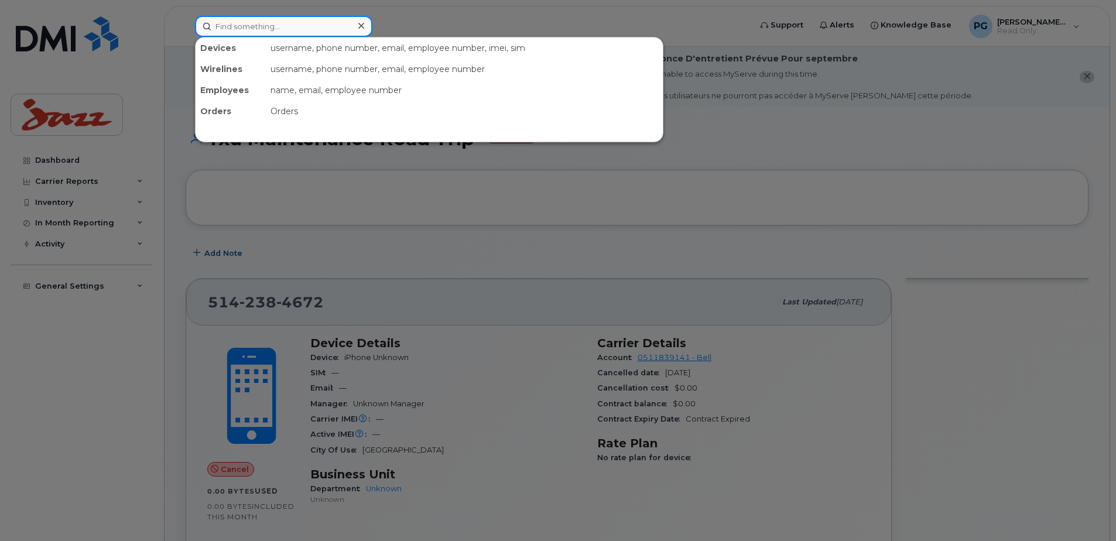
paste input "2506870024"
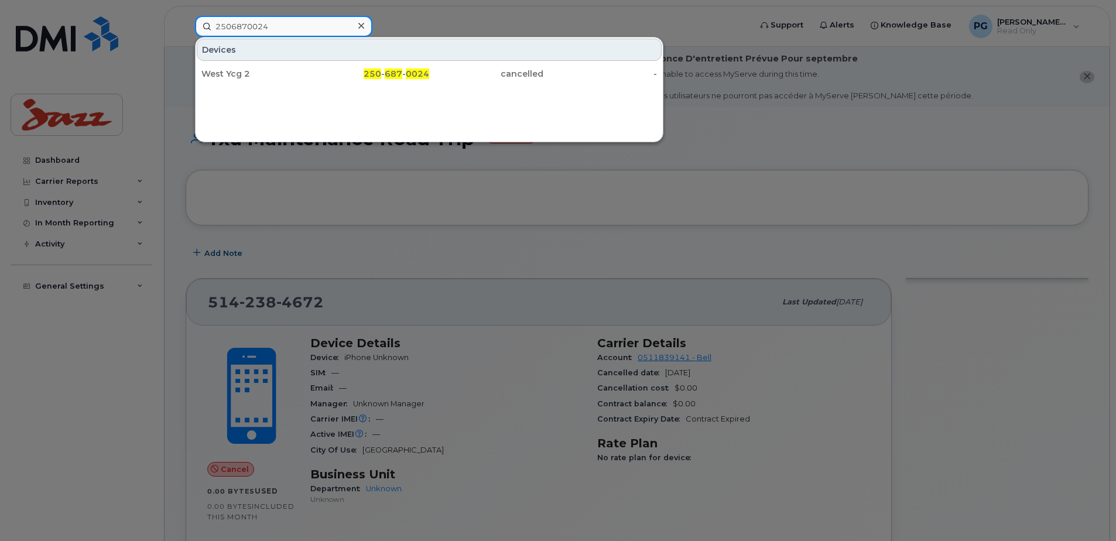
type input "2506870024"
